Goal: Information Seeking & Learning: Learn about a topic

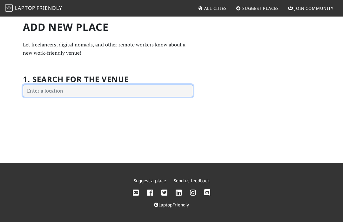
click at [141, 90] on input "text" at bounding box center [108, 91] width 170 height 13
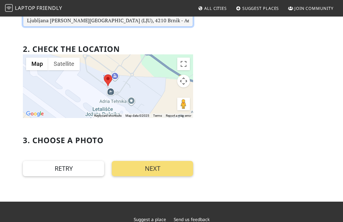
scroll to position [72, 0]
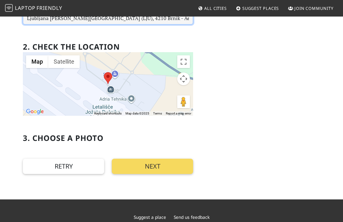
type input "Ljubljana Jože Pučnik Airport (LJU), 4210 Brnik - Aerodrom, Slovenia"
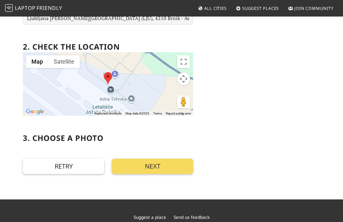
click at [152, 168] on button "Next" at bounding box center [152, 166] width 81 height 15
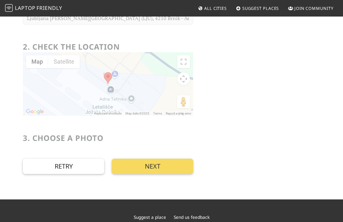
scroll to position [0, 0]
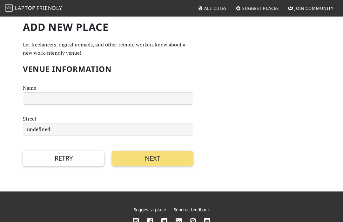
click at [42, 7] on span "Friendly" at bounding box center [49, 7] width 25 height 7
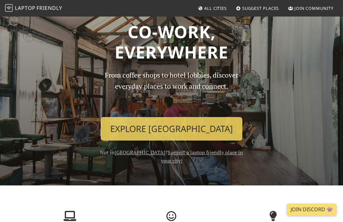
scroll to position [17, 0]
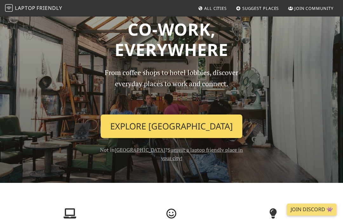
click at [172, 123] on link "Explore Ljubljana" at bounding box center [172, 126] width 142 height 24
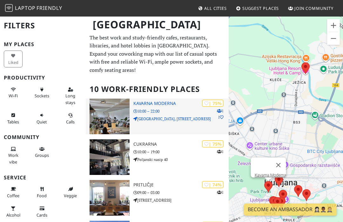
click at [163, 104] on h3 "Kavarna Moderna" at bounding box center [181, 103] width 95 height 5
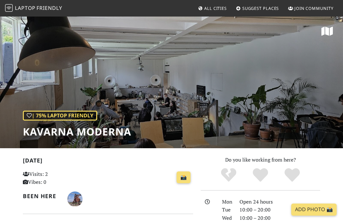
click at [163, 104] on div "| 75% Laptop Friendly Kavarna Moderna" at bounding box center [171, 82] width 343 height 132
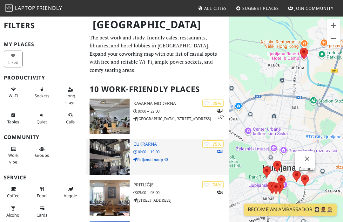
click at [146, 145] on h3 "Cukrarna" at bounding box center [181, 143] width 95 height 5
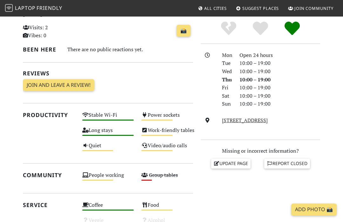
scroll to position [197, 0]
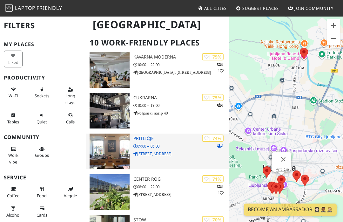
scroll to position [47, 0]
click at [143, 138] on h3 "Pritličje" at bounding box center [181, 137] width 95 height 5
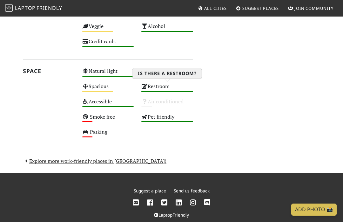
scroll to position [351, 0]
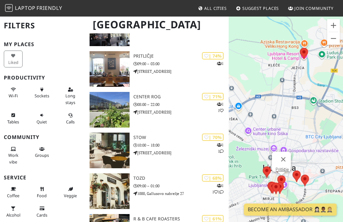
scroll to position [166, 0]
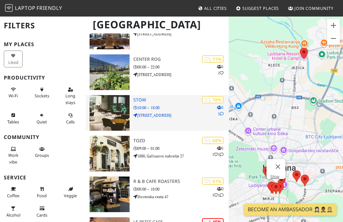
click at [138, 99] on h3 "Stow" at bounding box center [181, 99] width 95 height 5
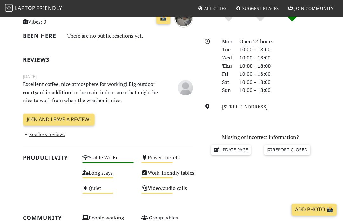
scroll to position [165, 0]
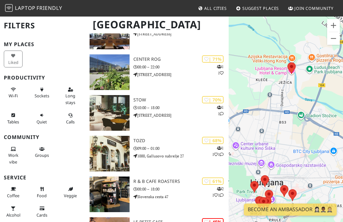
scroll to position [324, 0]
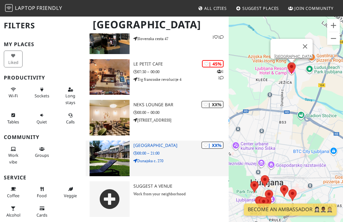
click at [169, 146] on h3 "Ljubljana Resort Hotel & Camp" at bounding box center [181, 145] width 95 height 5
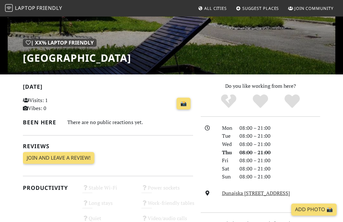
scroll to position [28, 0]
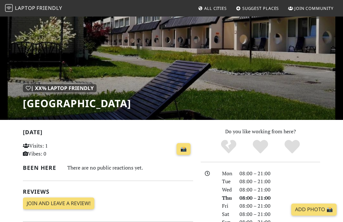
click at [50, 10] on span "Friendly" at bounding box center [49, 7] width 25 height 7
